Goal: Entertainment & Leisure: Consume media (video, audio)

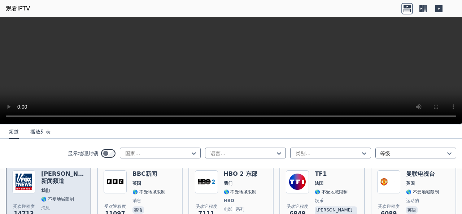
scroll to position [72, 0]
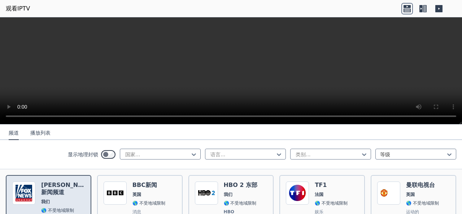
click at [61, 187] on font "[PERSON_NAME]新闻频道" at bounding box center [68, 188] width 54 height 14
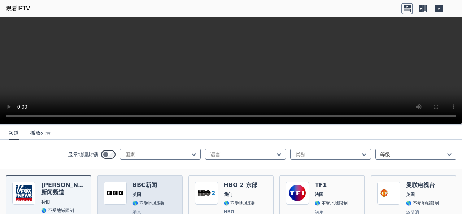
click at [119, 185] on img at bounding box center [114, 192] width 23 height 23
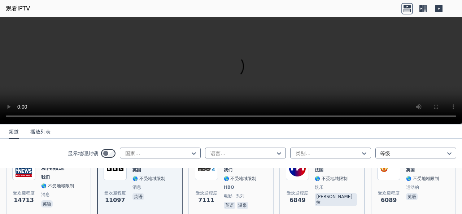
scroll to position [108, 0]
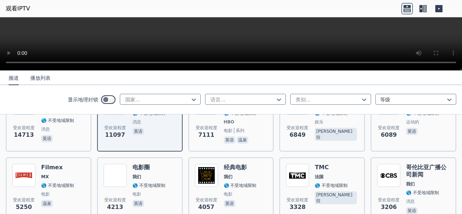
drag, startPoint x: 458, startPoint y: 122, endPoint x: 281, endPoint y: 156, distance: 180.9
click at [453, 28] on div at bounding box center [231, 43] width 462 height 53
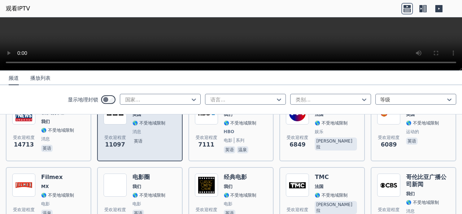
scroll to position [72, 0]
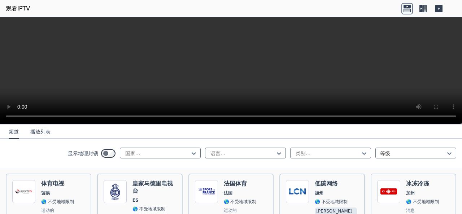
scroll to position [252, 0]
